Goal: Information Seeking & Learning: Learn about a topic

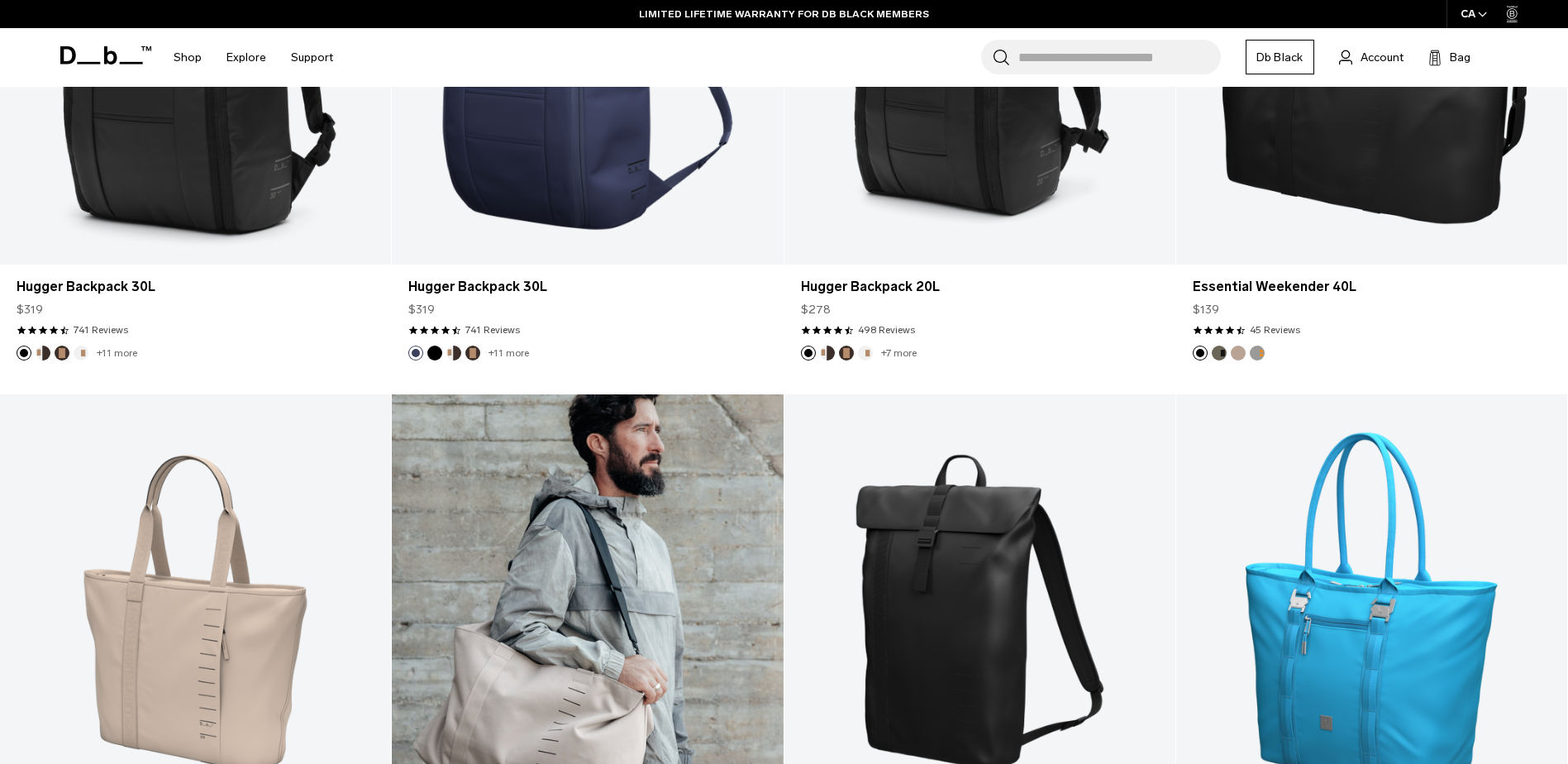
scroll to position [2133, 0]
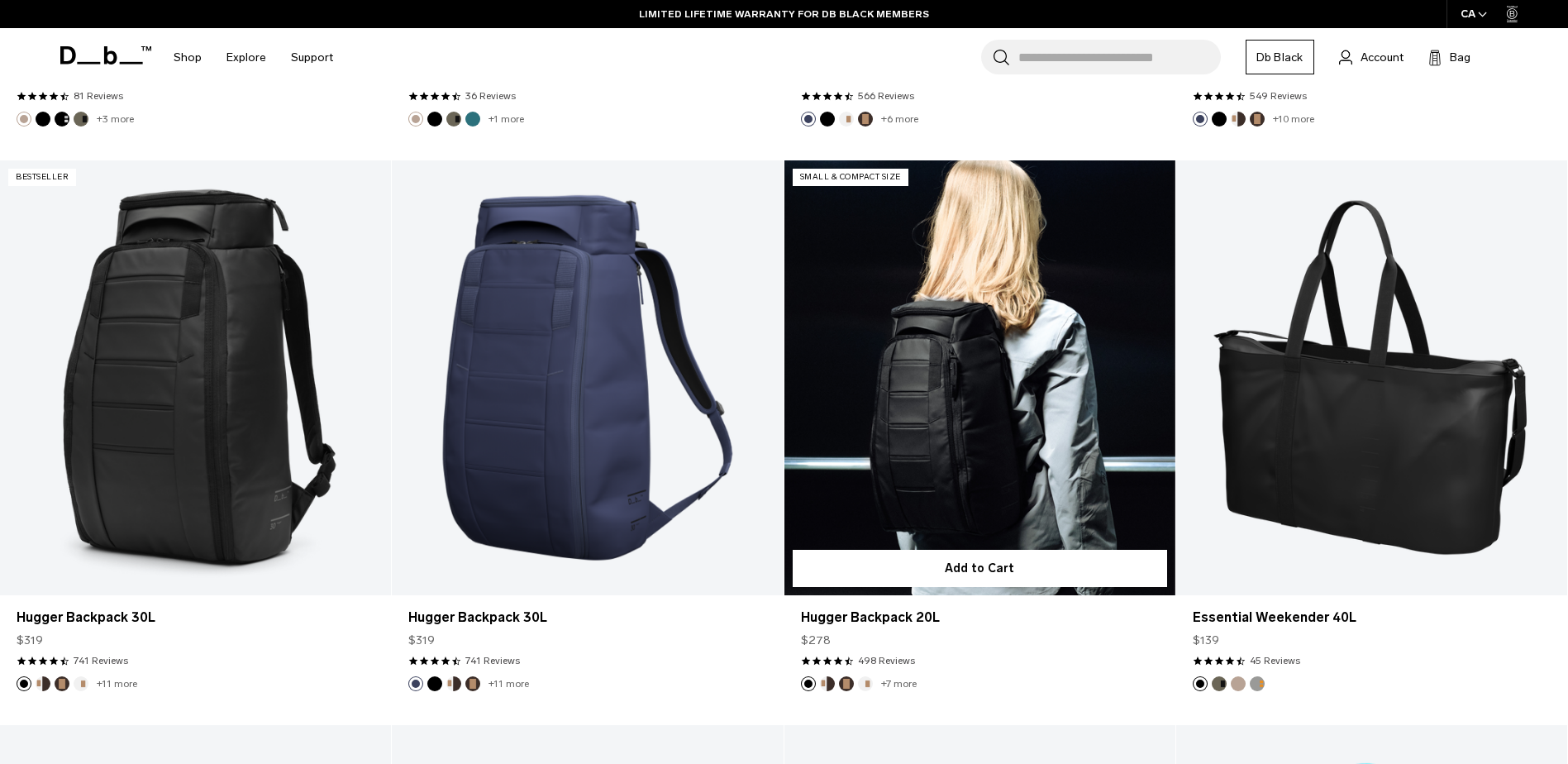
click at [991, 378] on link "Hugger Backpack 20L" at bounding box center [980, 378] width 391 height 435
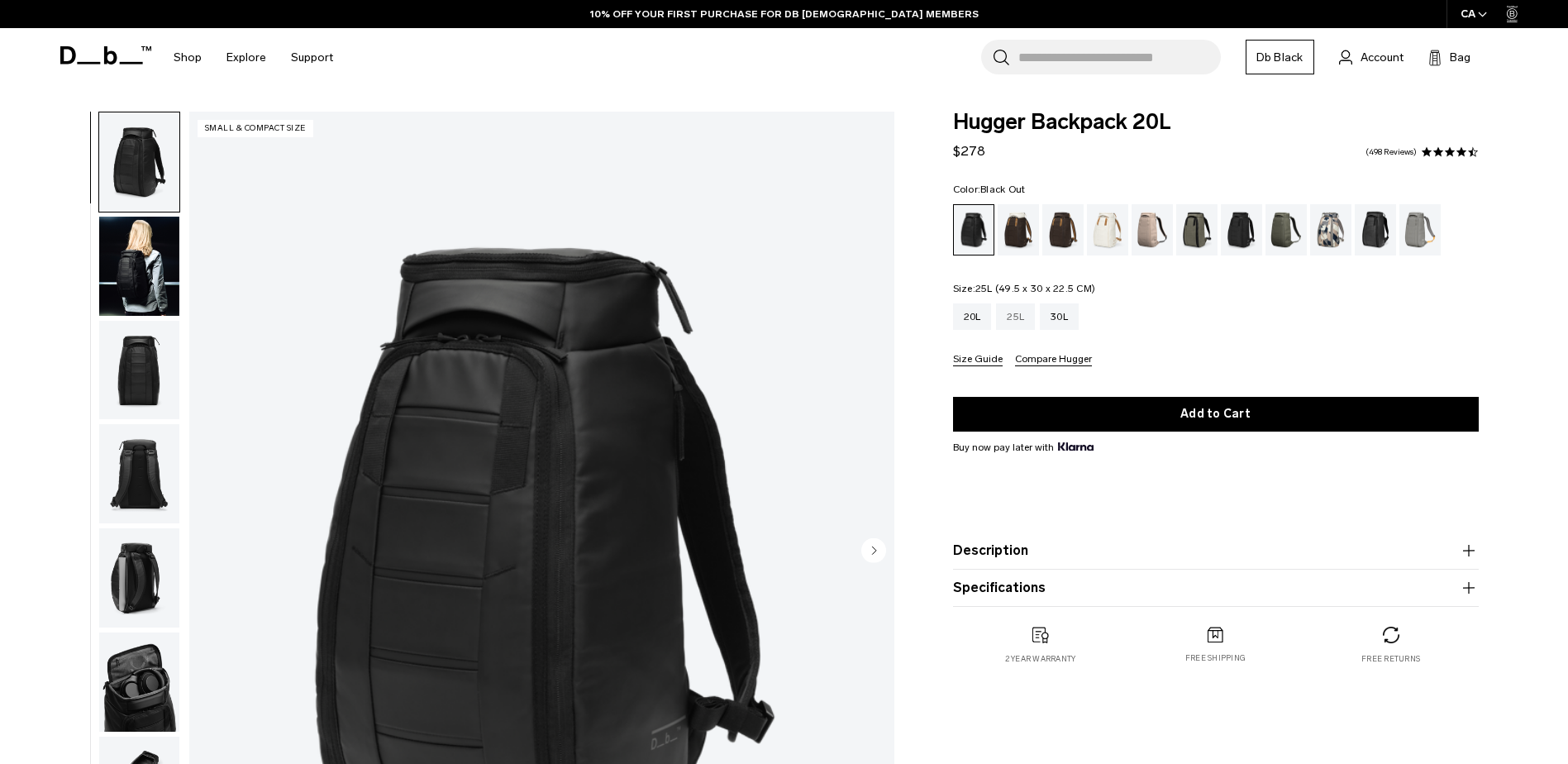
click at [1022, 325] on div "25L" at bounding box center [1015, 316] width 39 height 26
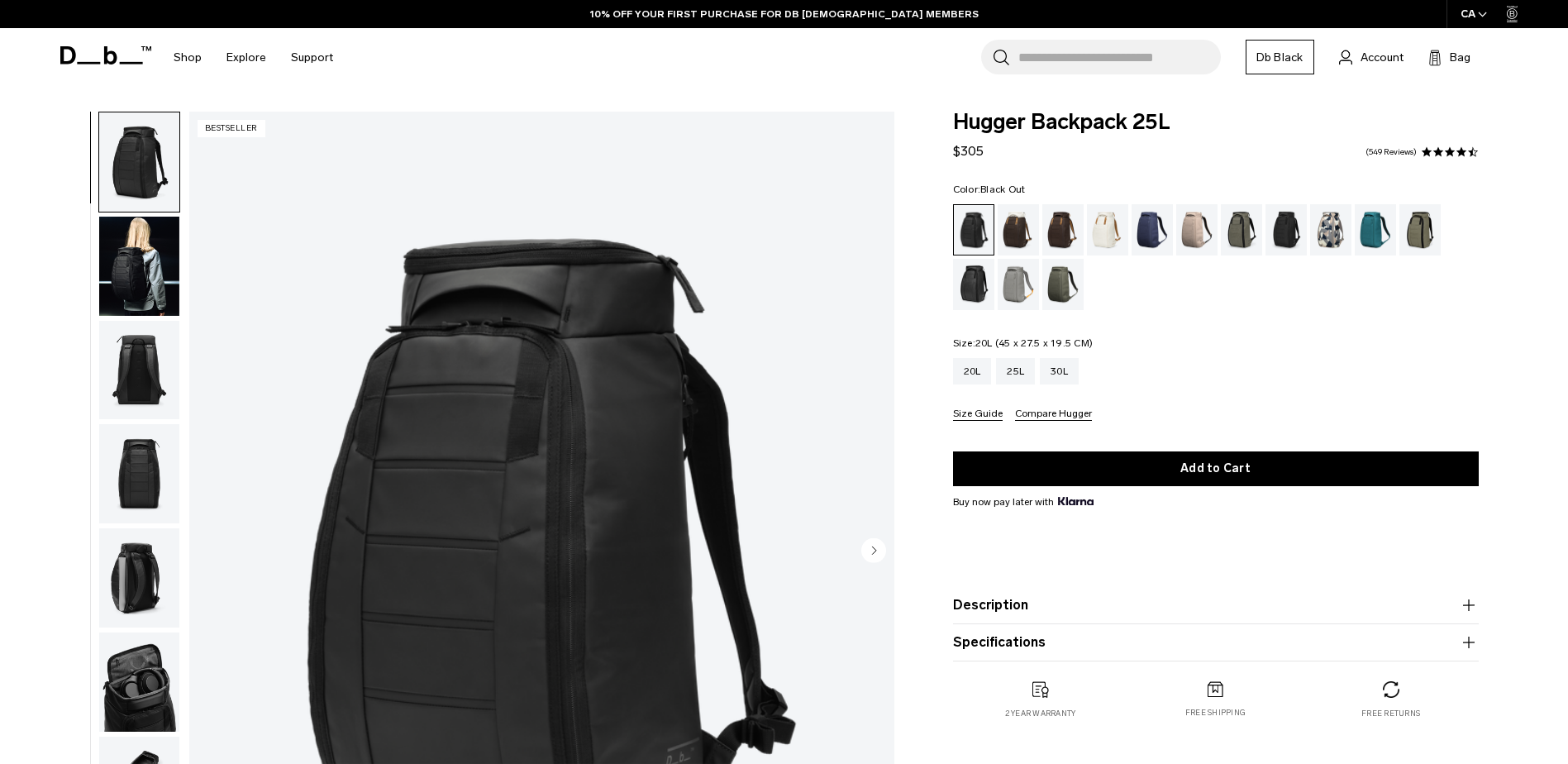
click at [970, 365] on div "20L" at bounding box center [972, 371] width 39 height 26
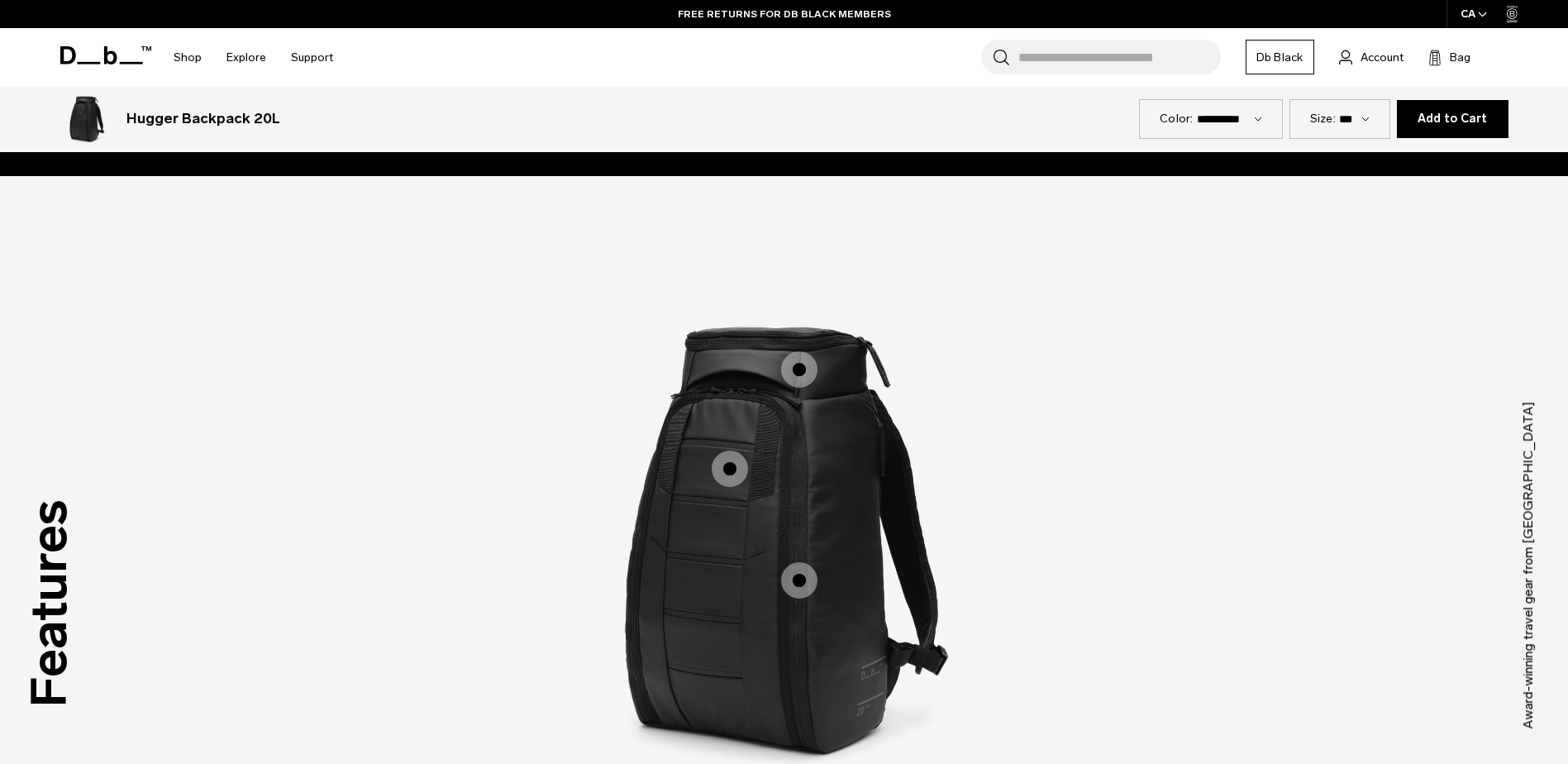
scroll to position [2150, 0]
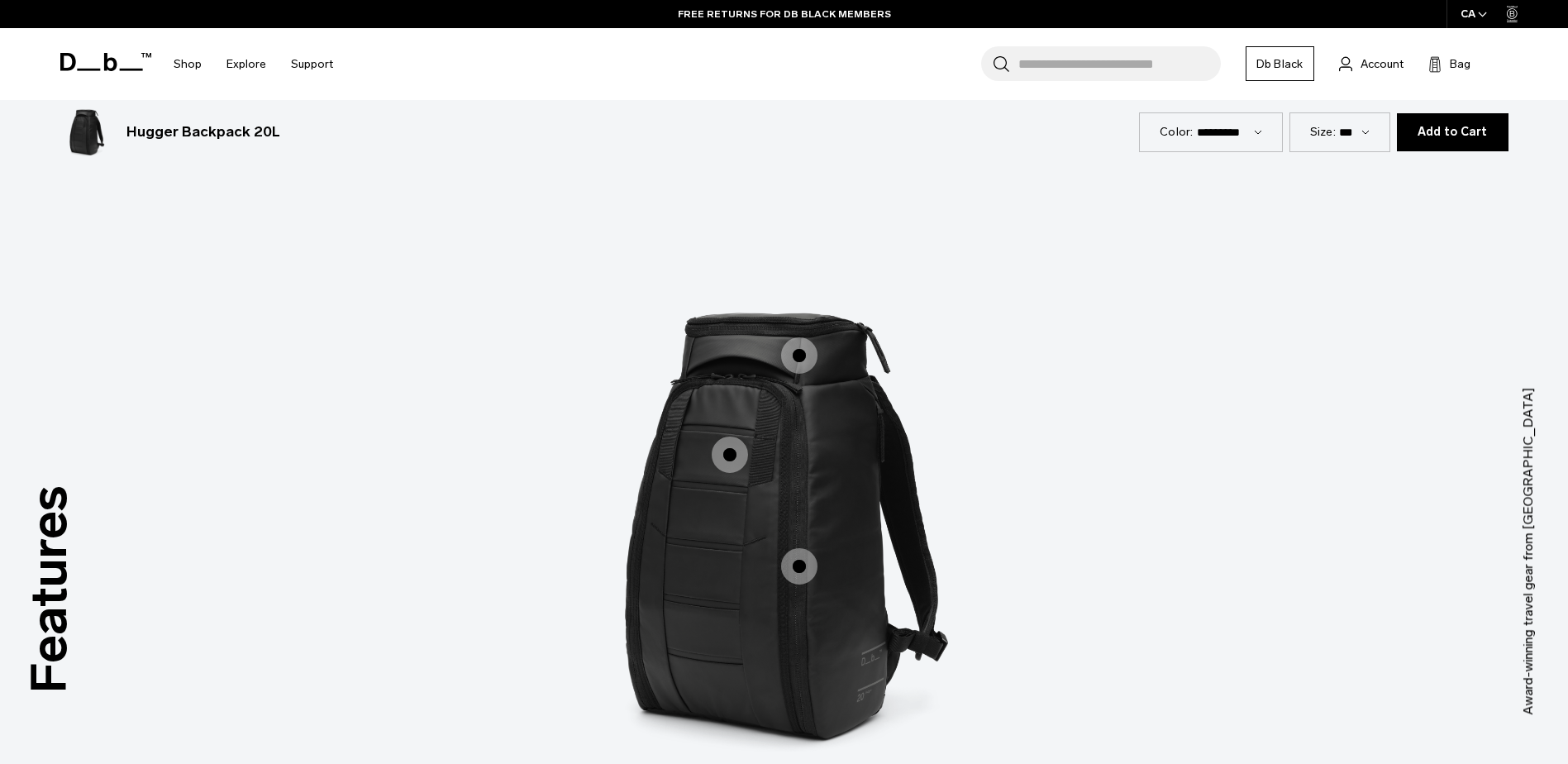
click at [802, 359] on span "1 / 3" at bounding box center [799, 355] width 36 height 36
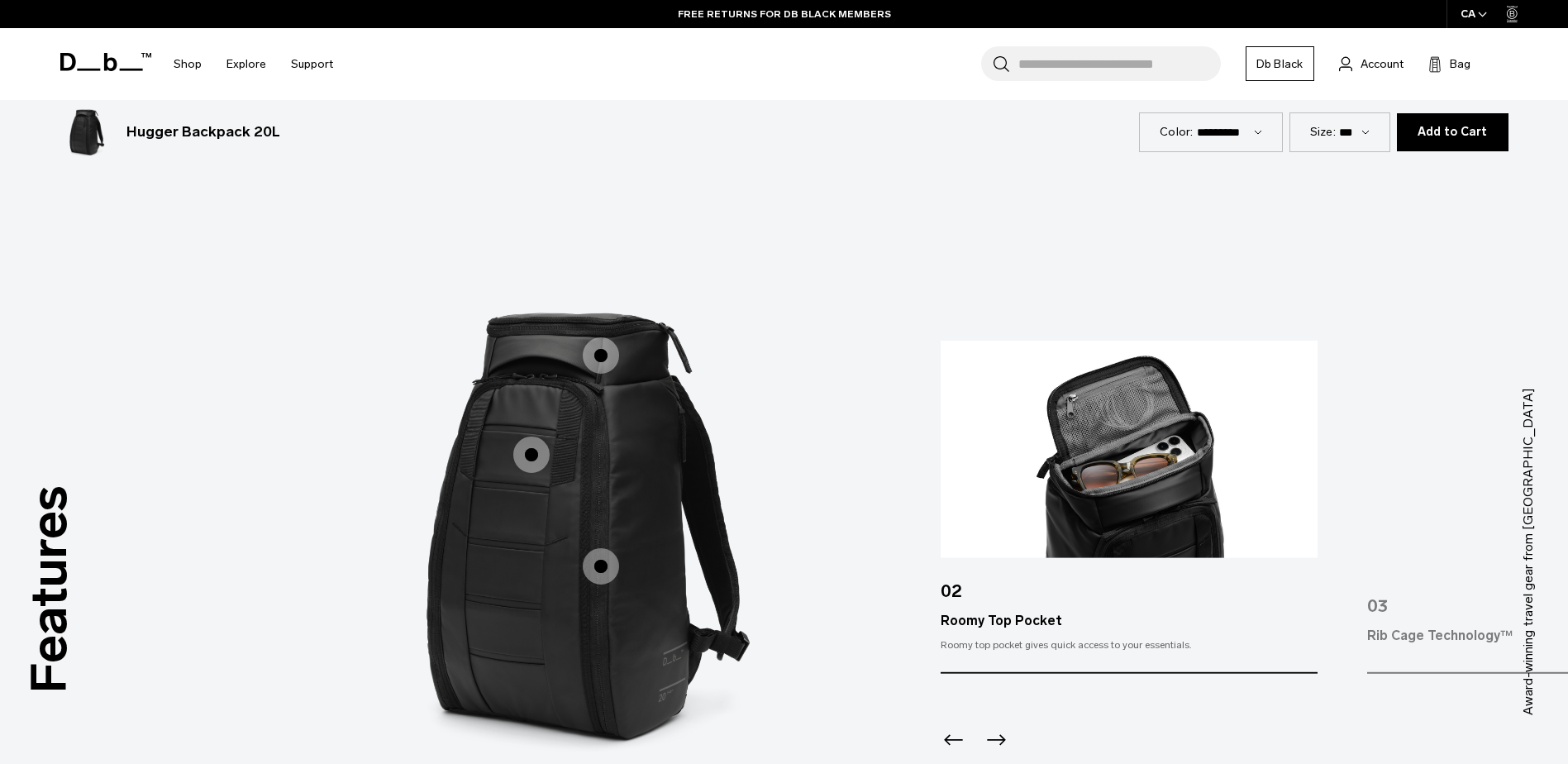
scroll to position [2232, 0]
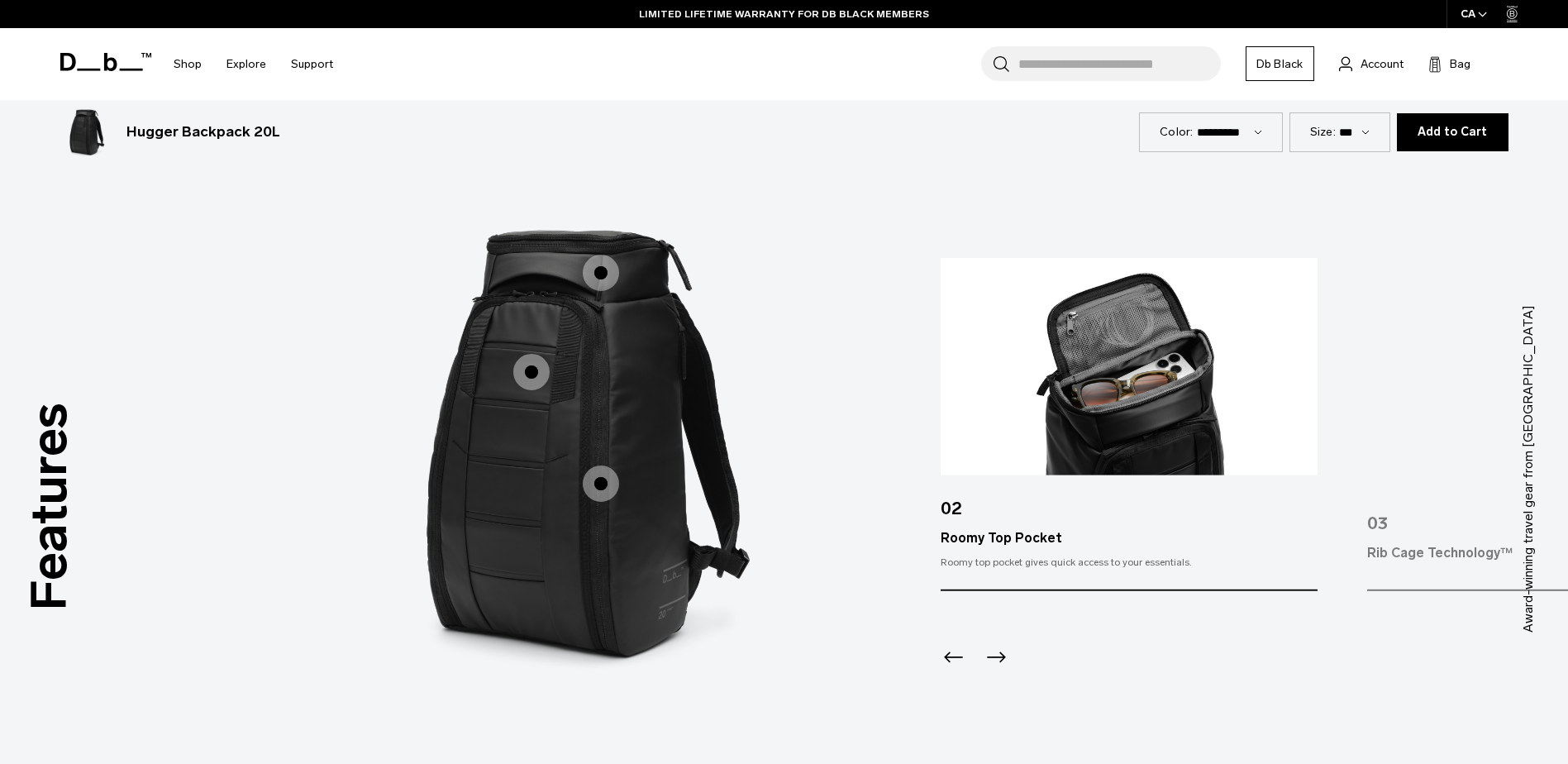
click at [531, 378] on span "1 / 3" at bounding box center [531, 371] width 36 height 36
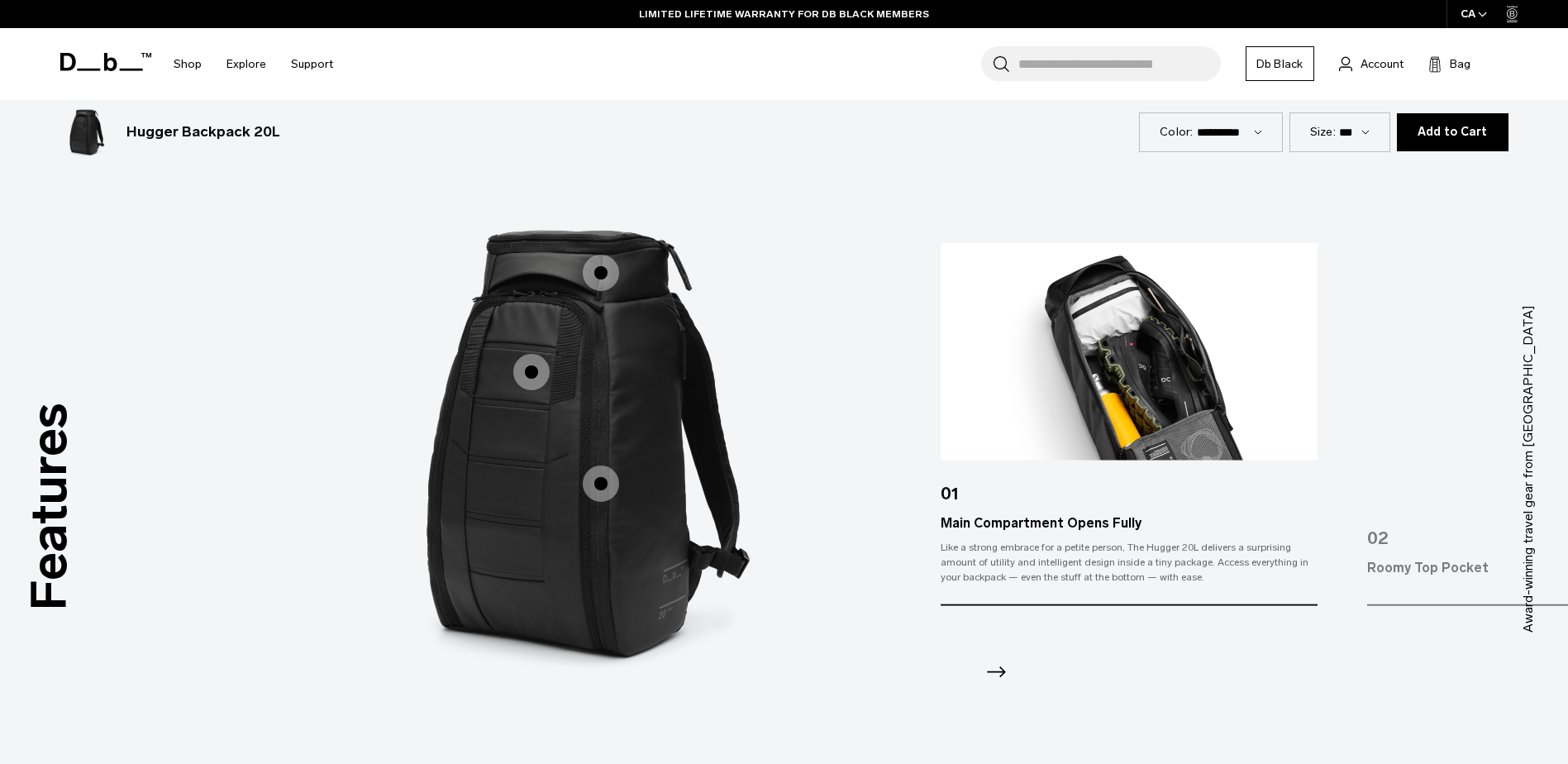
click at [598, 482] on span "1 / 3" at bounding box center [600, 483] width 36 height 36
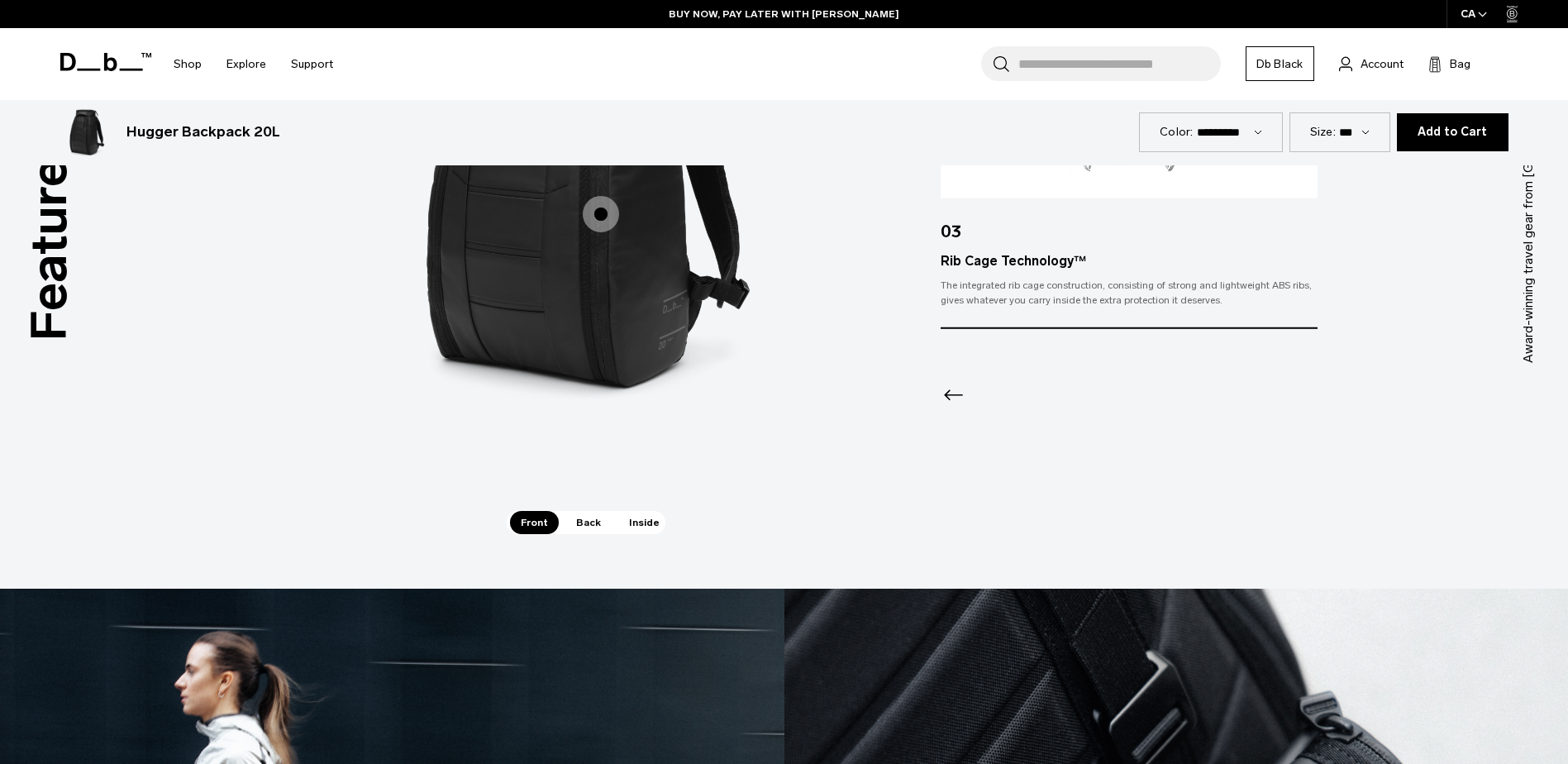
scroll to position [2398, 0]
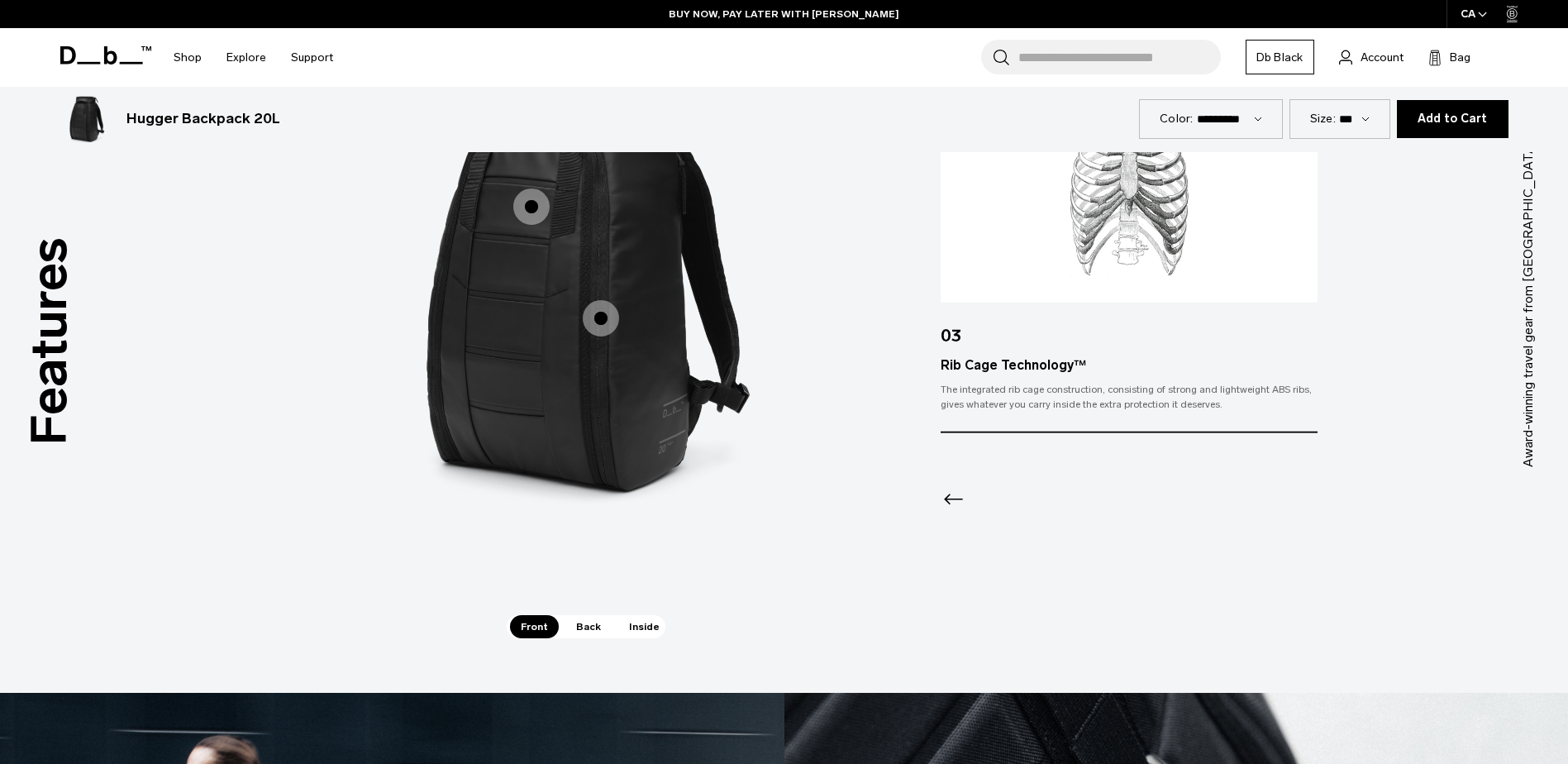
click at [589, 621] on span "Back" at bounding box center [589, 627] width 47 height 23
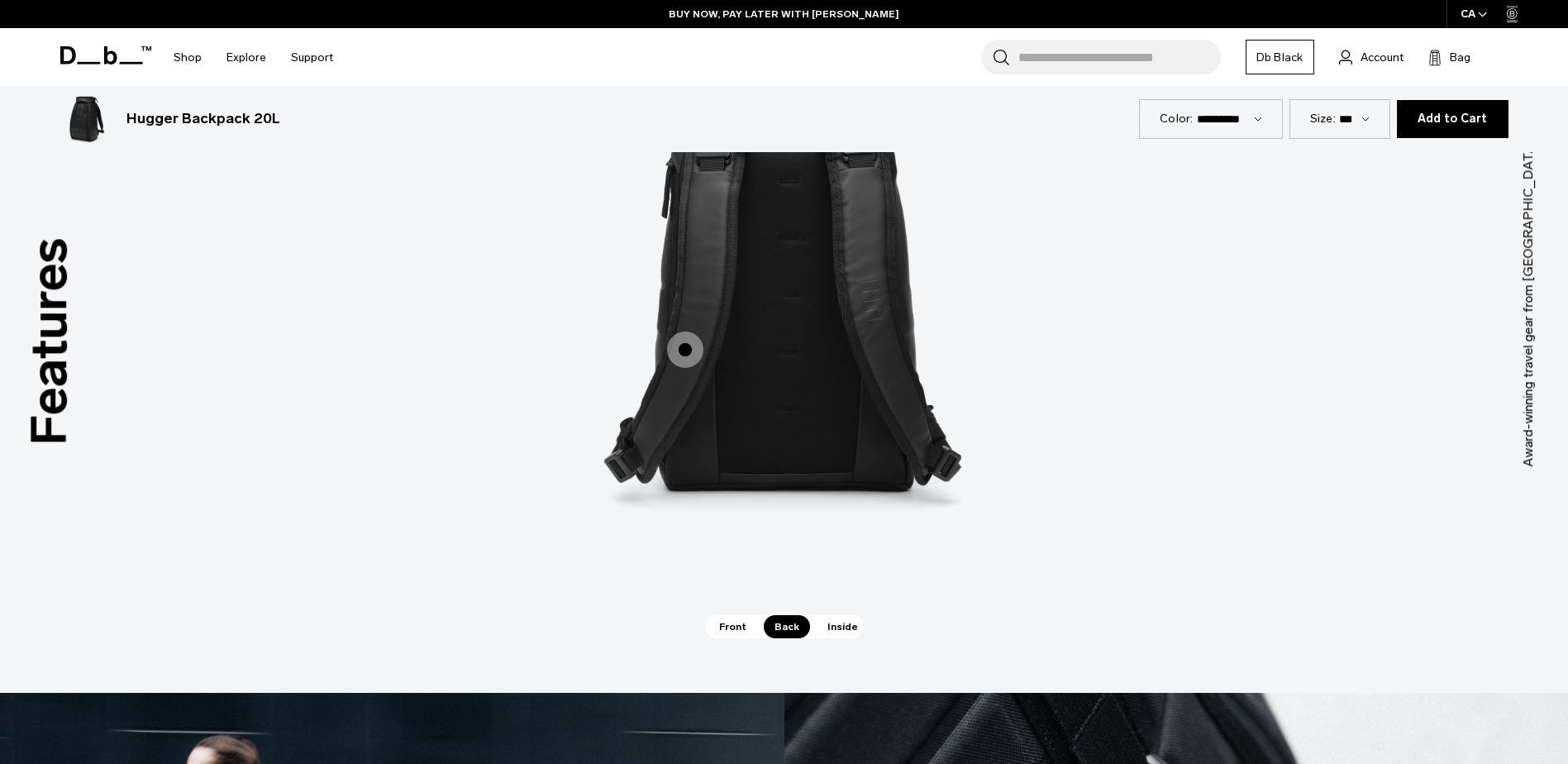
scroll to position [2150, 0]
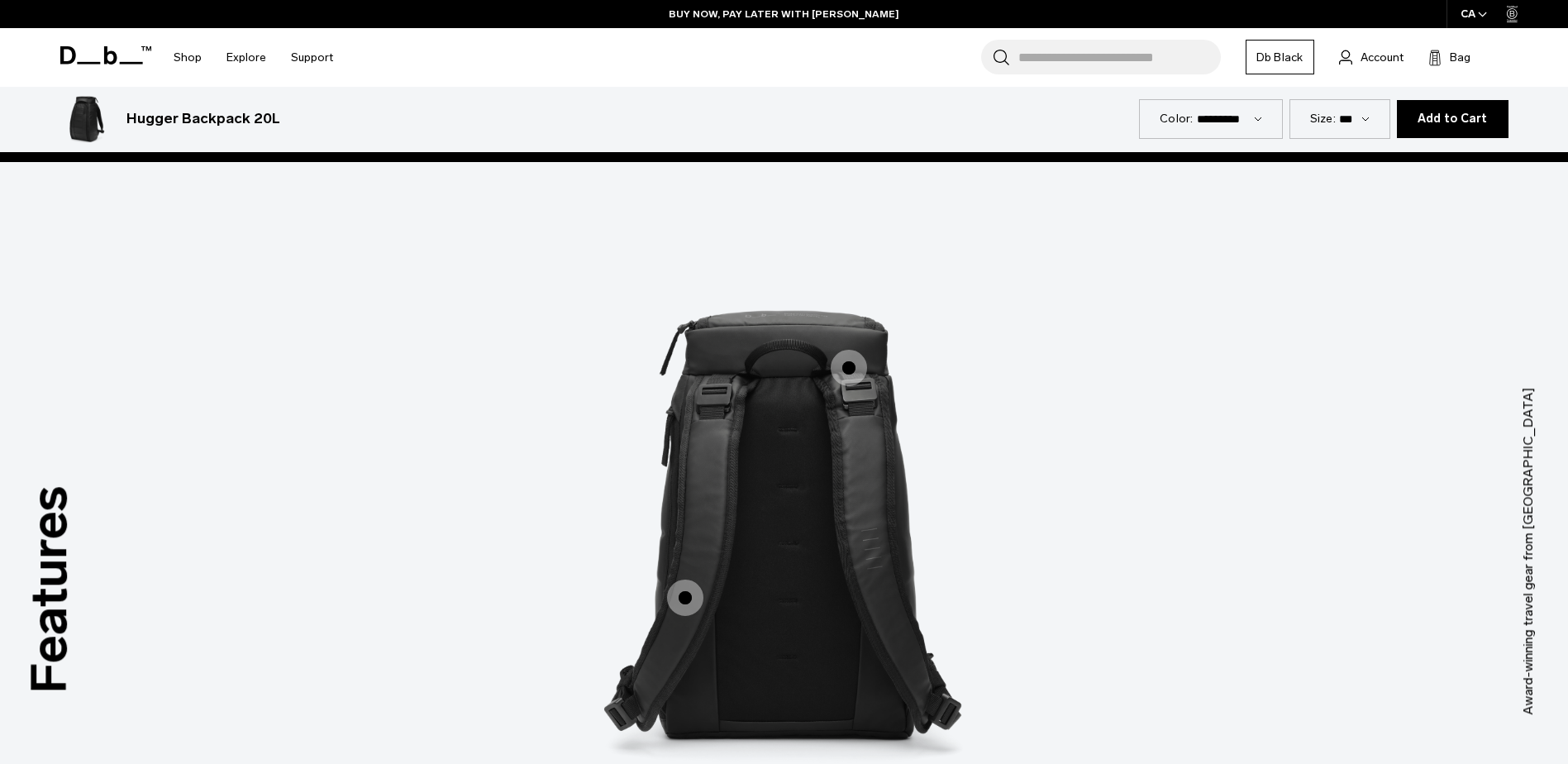
click at [683, 598] on span "2 / 3" at bounding box center [685, 598] width 36 height 36
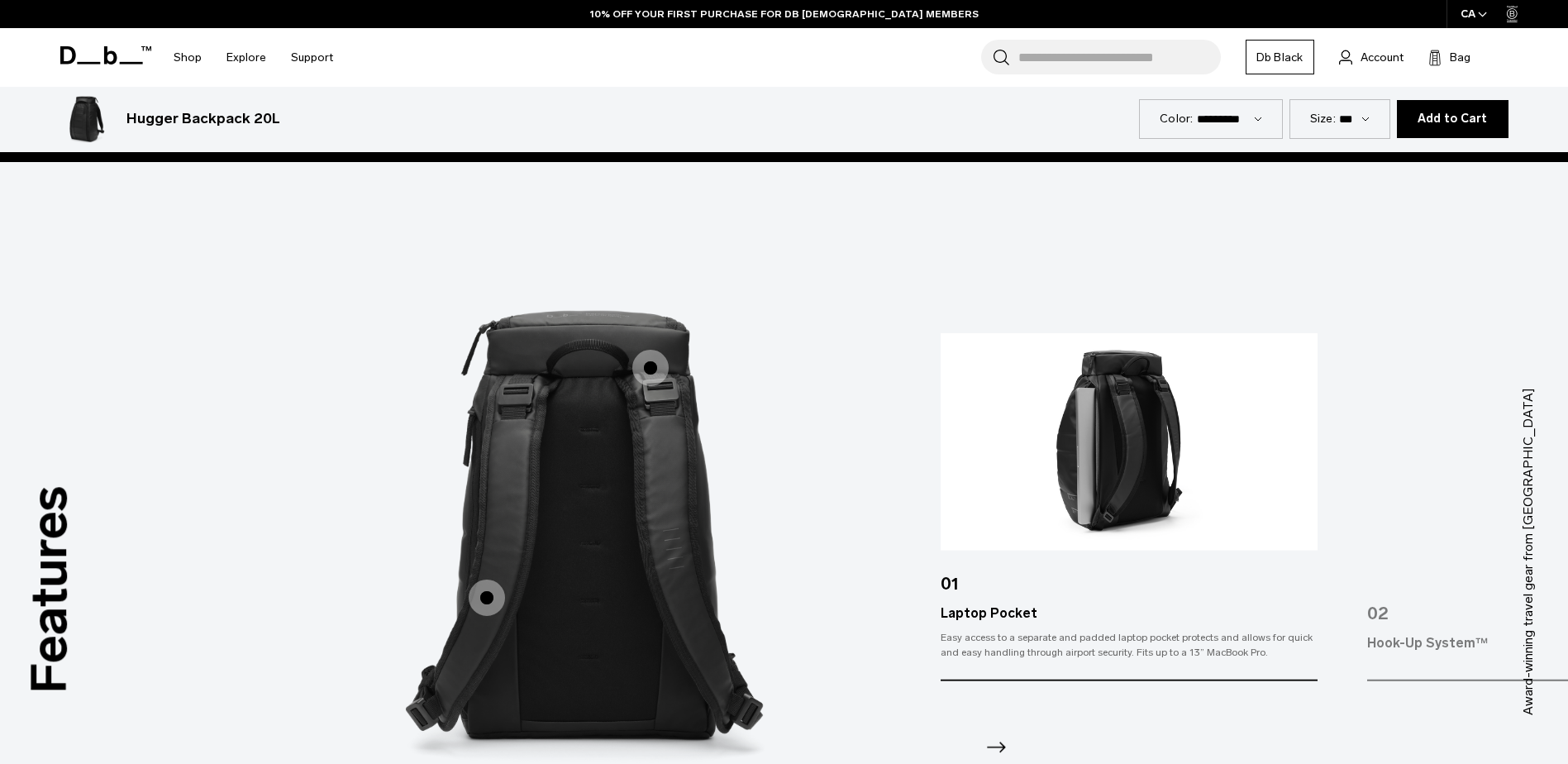
click at [655, 368] on span "2 / 3" at bounding box center [650, 368] width 36 height 36
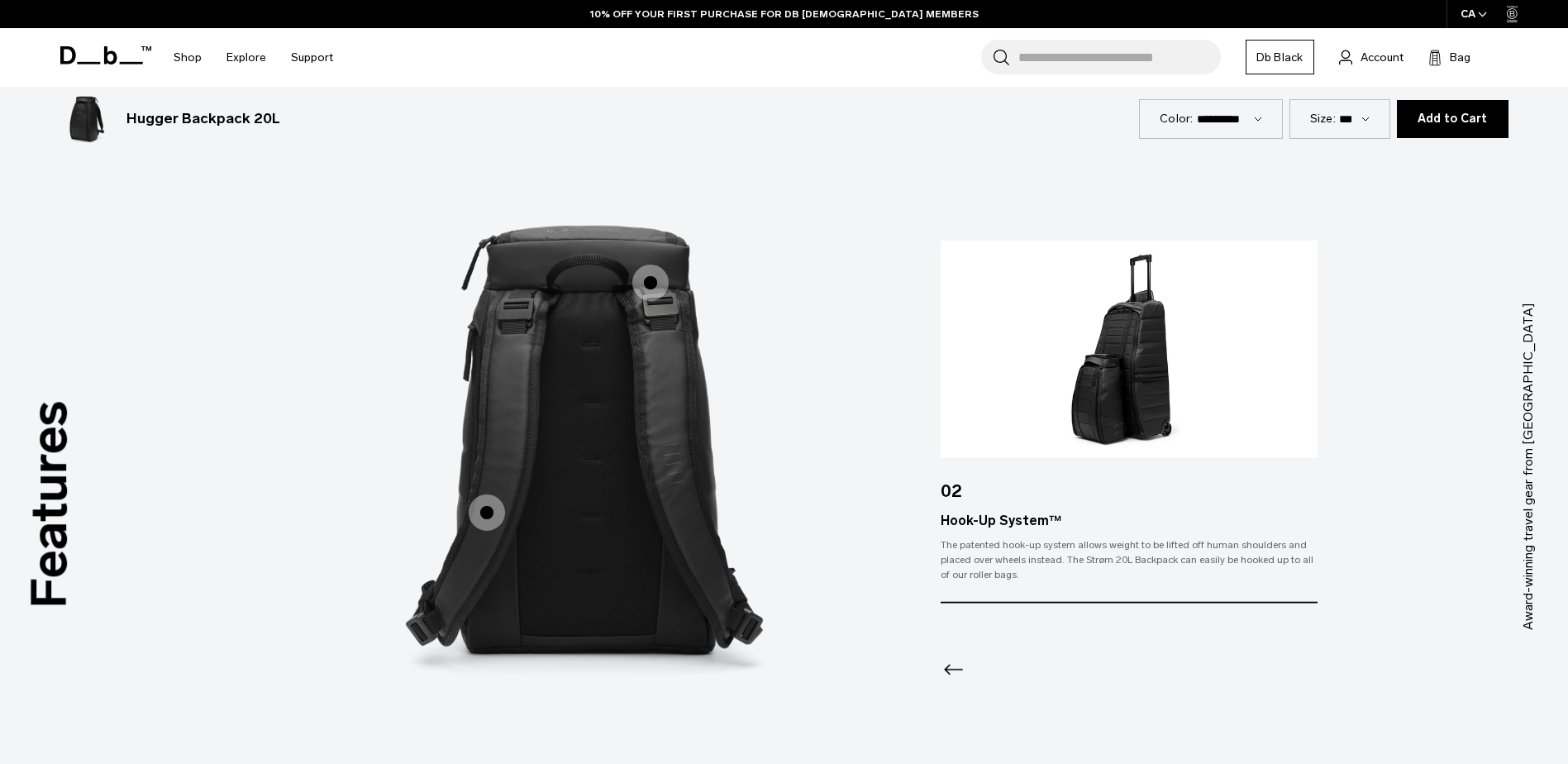
scroll to position [2315, 0]
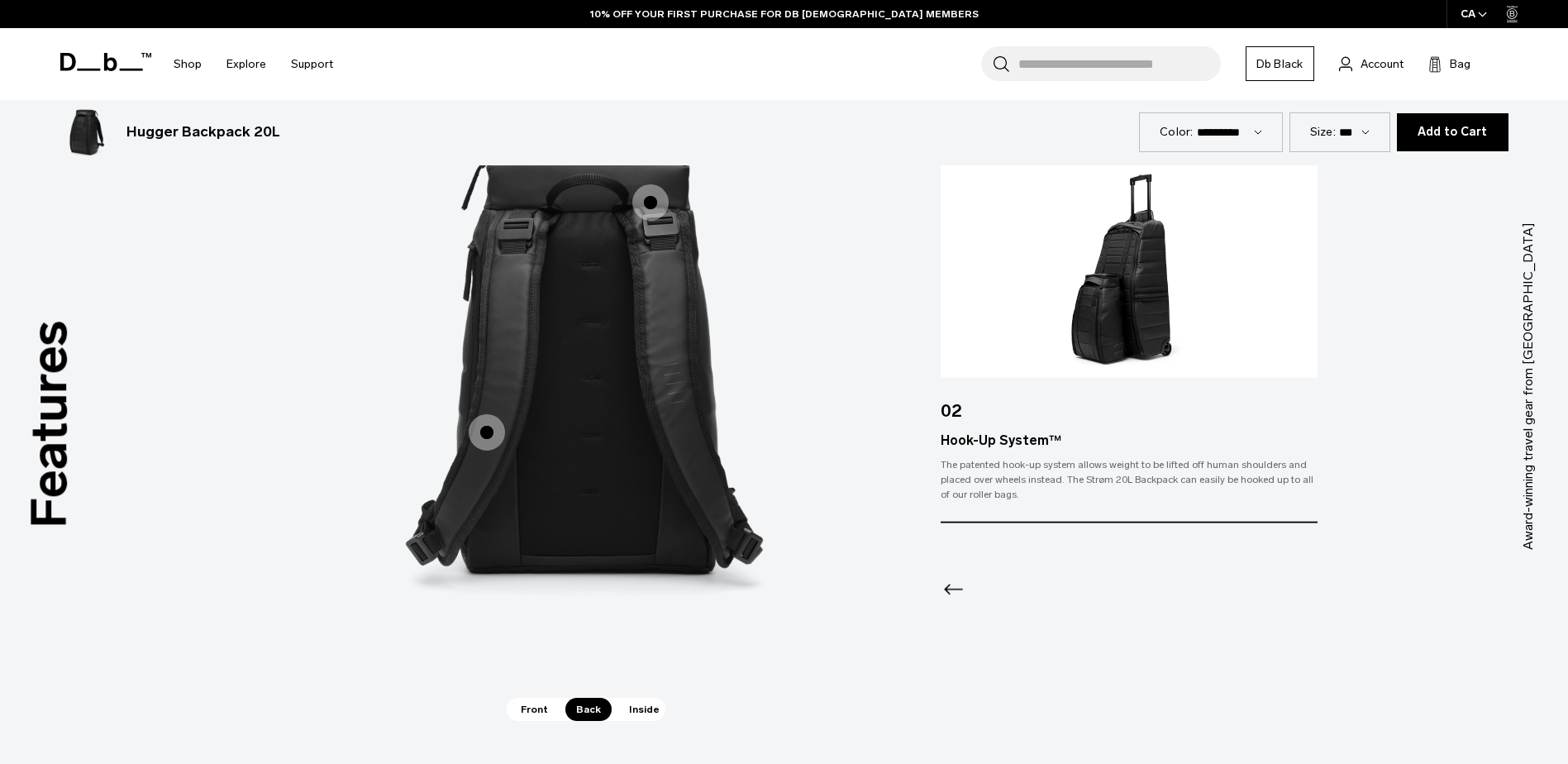
click at [641, 704] on span "Inside" at bounding box center [644, 709] width 52 height 23
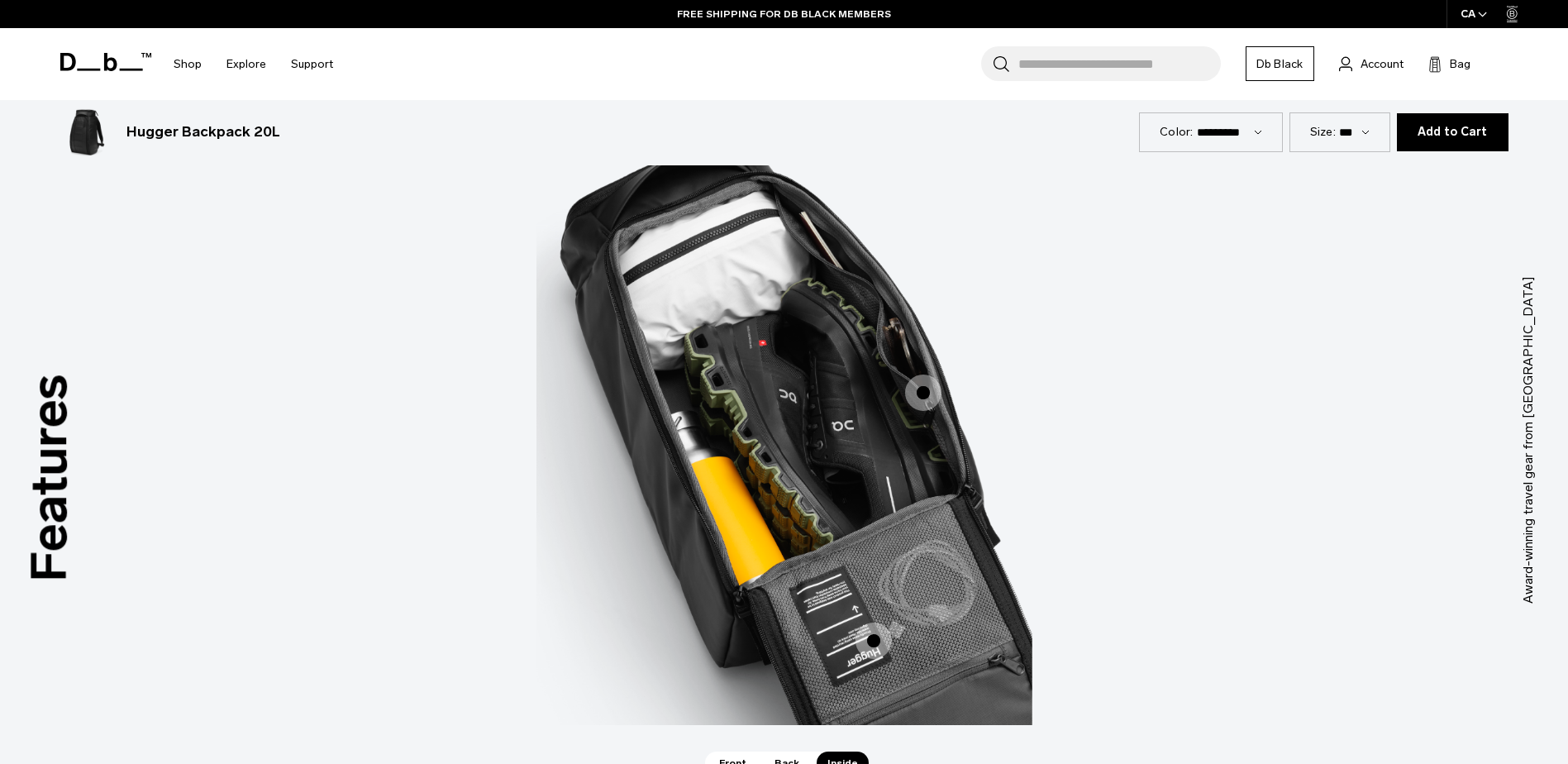
scroll to position [2232, 0]
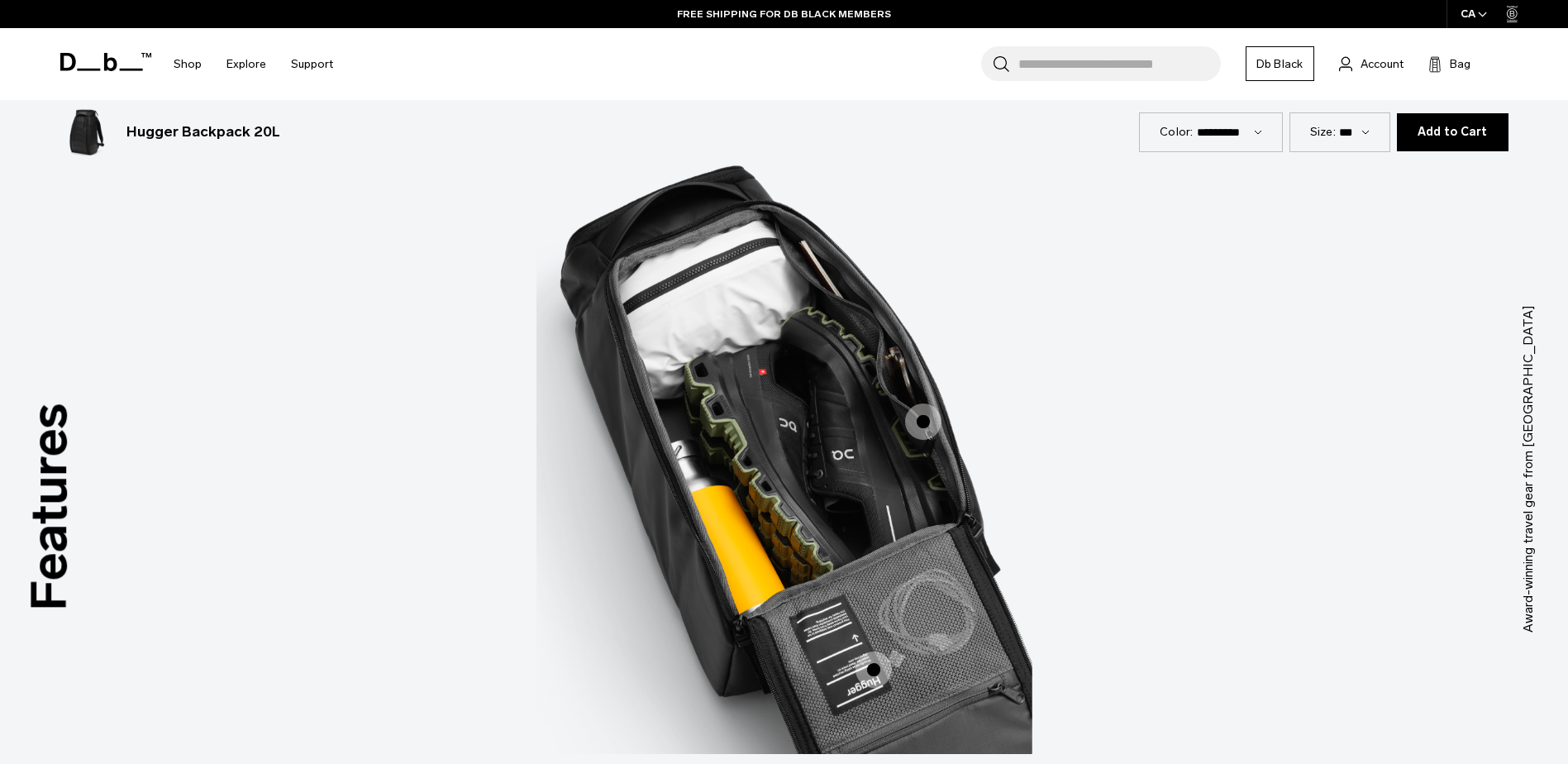
click at [933, 425] on span "3 / 3" at bounding box center [923, 421] width 36 height 36
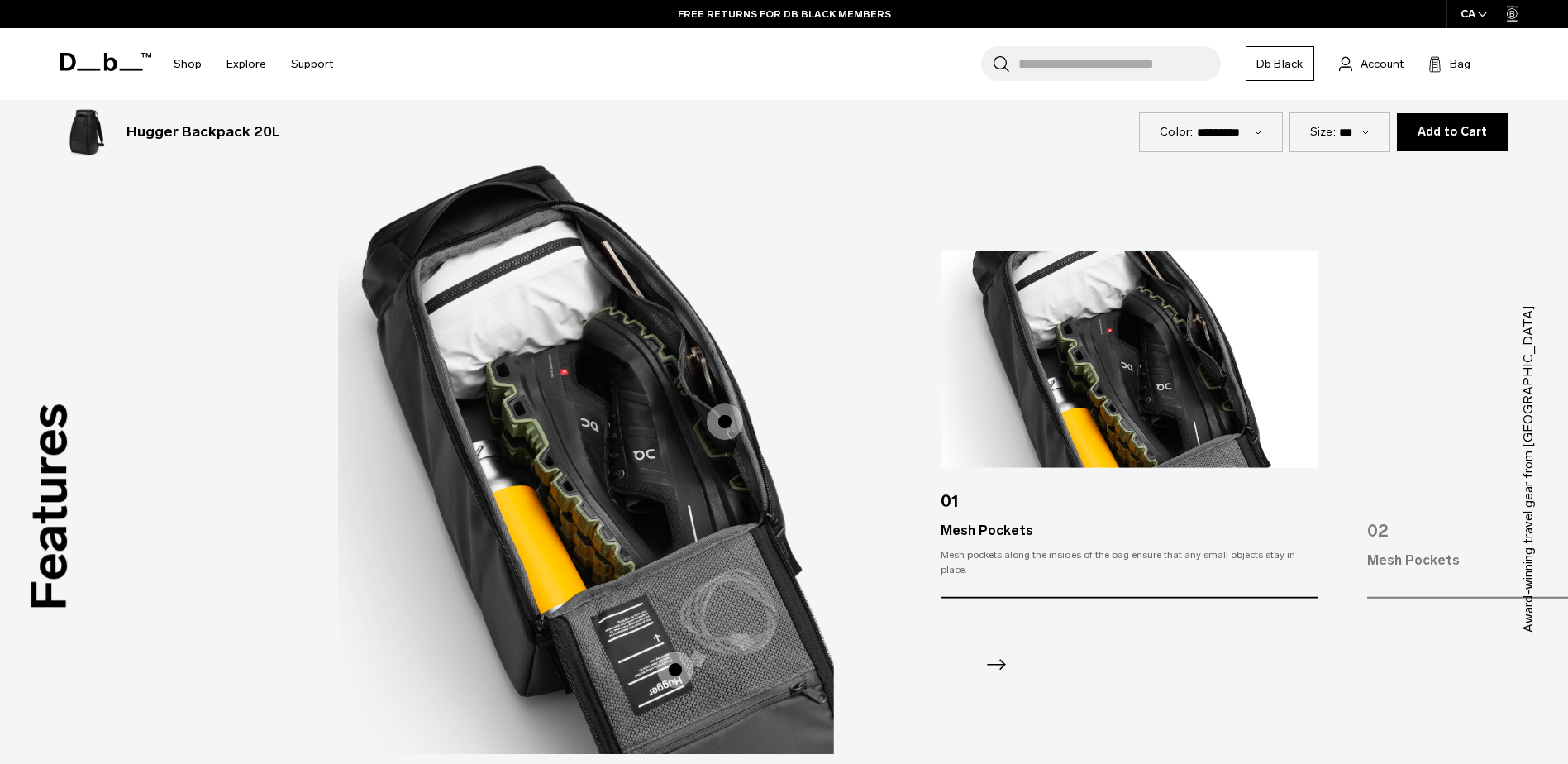
click at [668, 664] on span "3 / 3" at bounding box center [675, 670] width 36 height 36
